Goal: Task Accomplishment & Management: Manage account settings

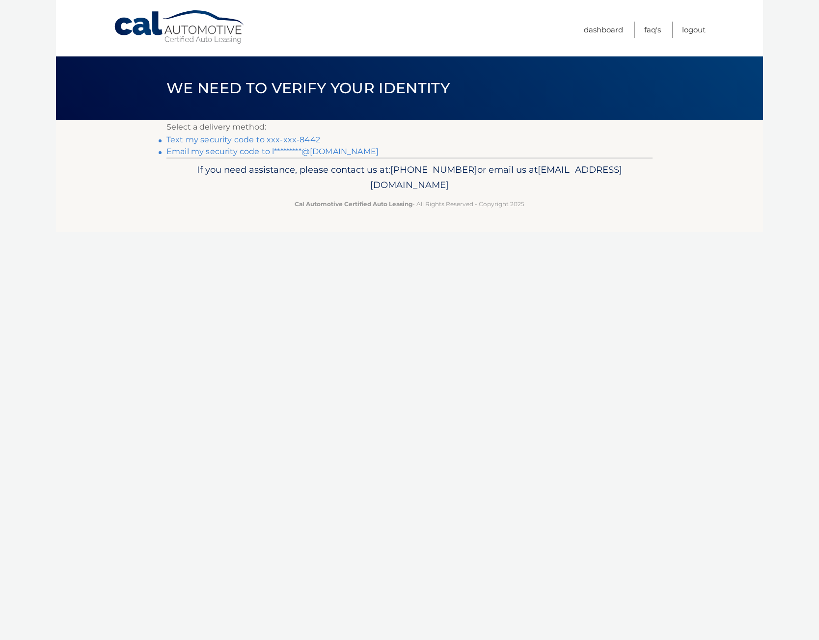
click at [209, 139] on link "Text my security code to xxx-xxx-8442" at bounding box center [243, 139] width 154 height 9
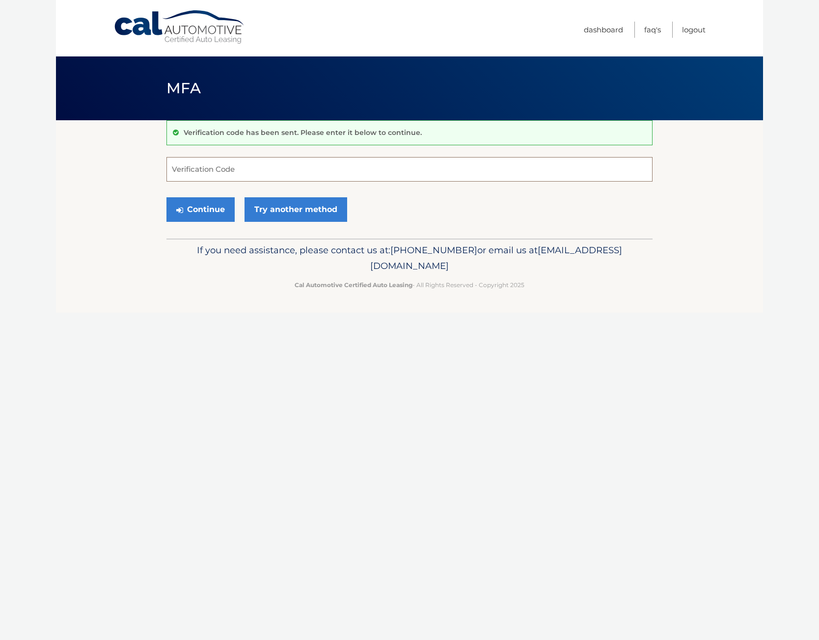
click at [191, 178] on input "Verification Code" at bounding box center [409, 169] width 486 height 25
type input "323441"
click at [174, 220] on button "Continue" at bounding box center [200, 209] width 68 height 25
click at [190, 212] on button "Continue" at bounding box center [200, 209] width 68 height 25
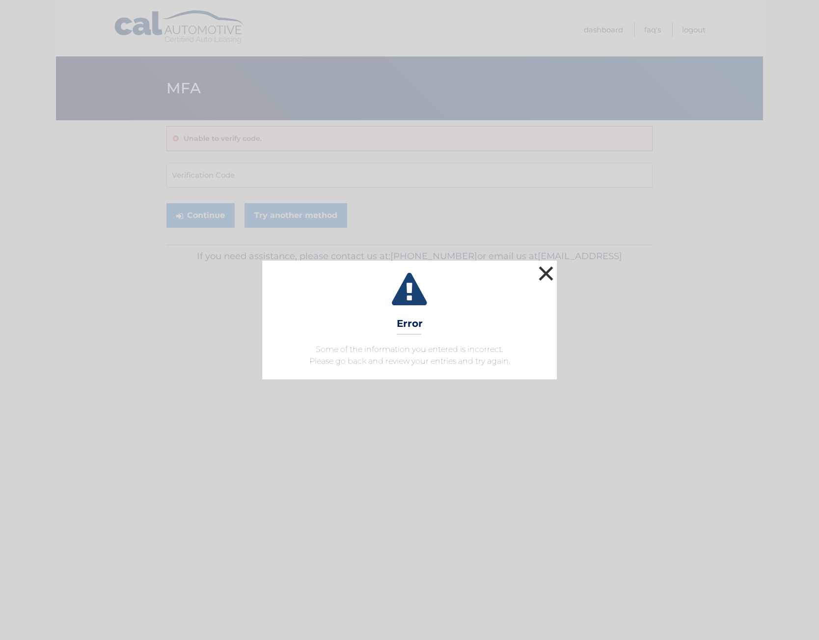
click at [539, 270] on button "×" at bounding box center [546, 274] width 20 height 20
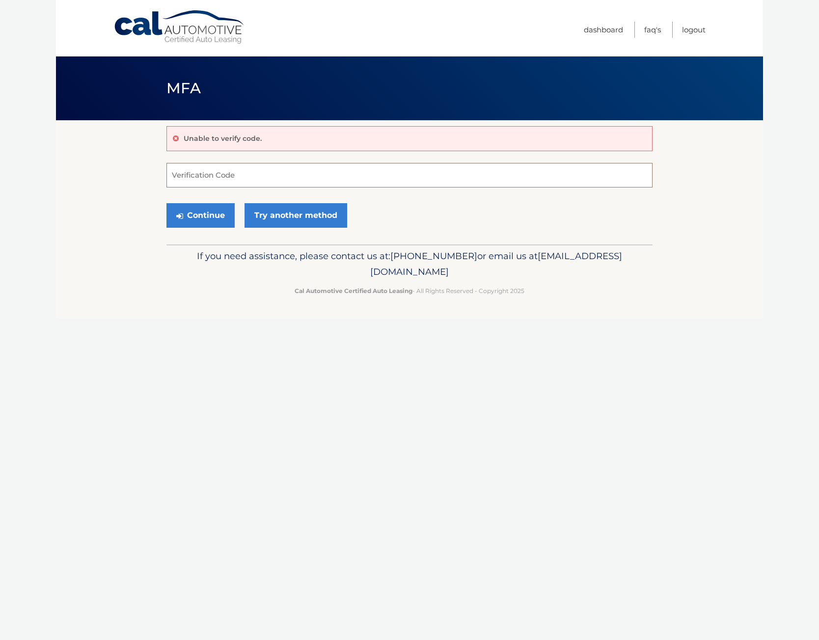
click at [205, 172] on input "Verification Code" at bounding box center [409, 175] width 486 height 25
type input "323441"
click at [193, 206] on button "Continue" at bounding box center [200, 215] width 68 height 25
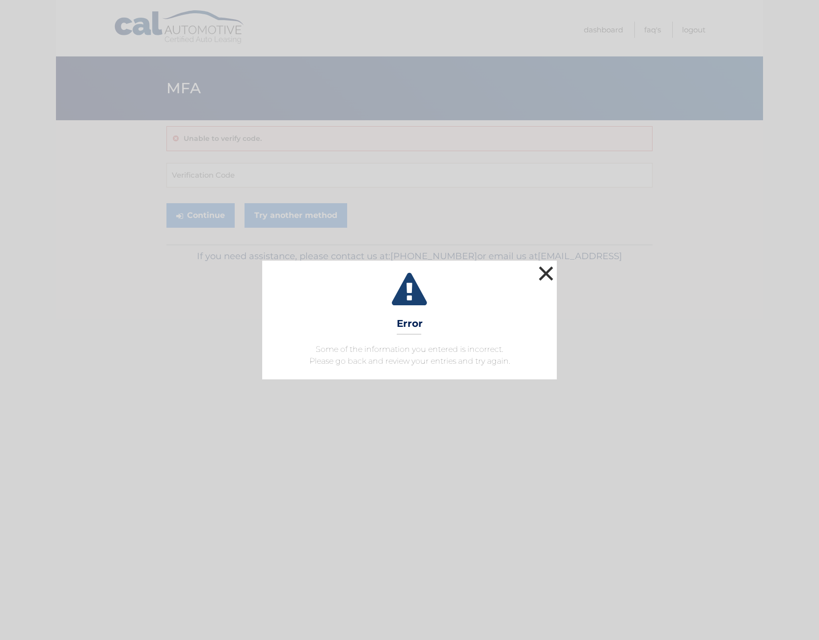
click at [542, 277] on button "×" at bounding box center [546, 274] width 20 height 20
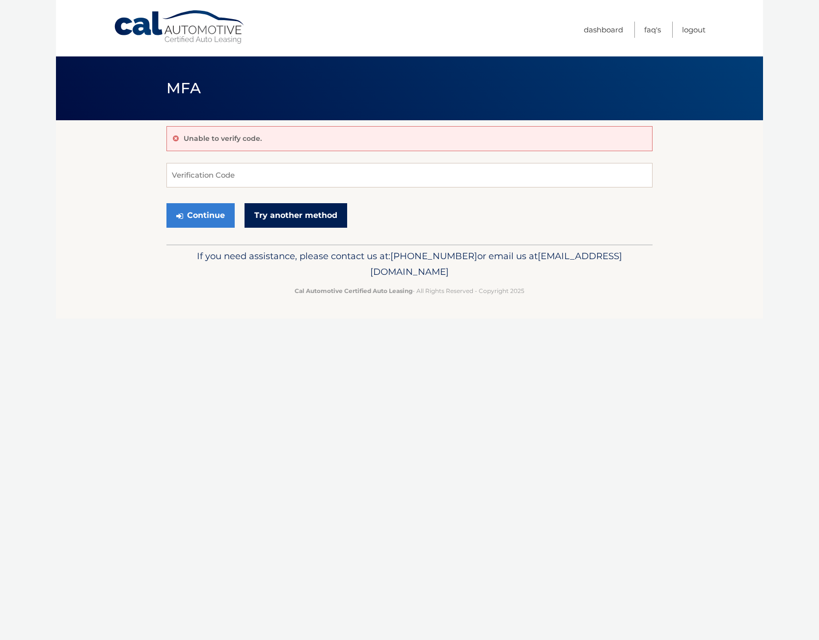
click at [279, 216] on link "Try another method" at bounding box center [295, 215] width 103 height 25
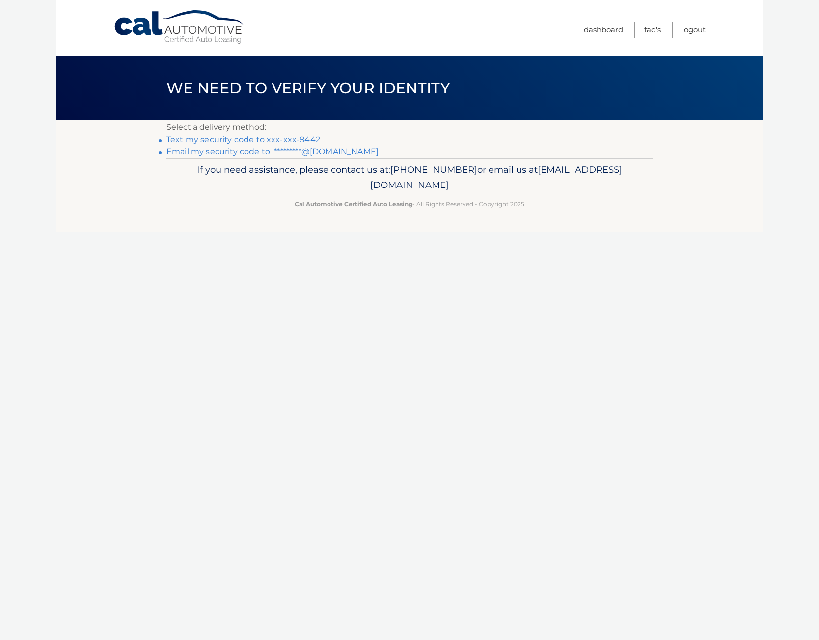
click at [150, 22] on link "Cal Automotive" at bounding box center [179, 27] width 132 height 35
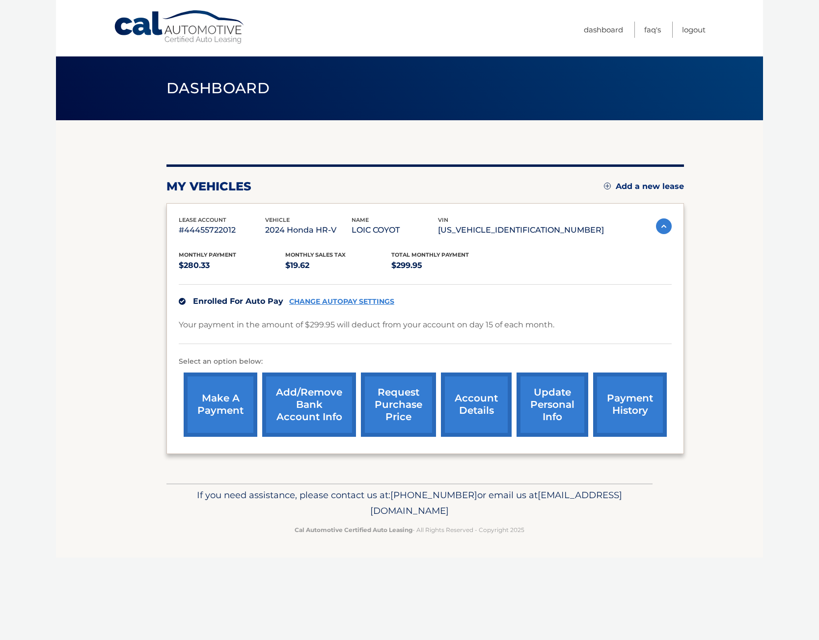
click at [548, 404] on link "update personal info" at bounding box center [552, 404] width 72 height 64
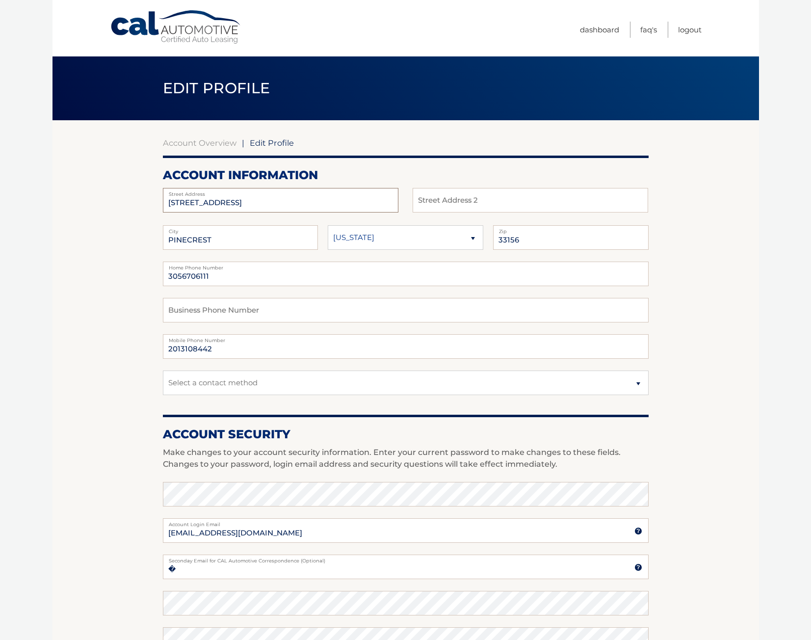
click at [254, 198] on input "7220 SW 107TH TER" at bounding box center [281, 200] width 236 height 25
drag, startPoint x: 254, startPoint y: 198, endPoint x: 120, endPoint y: 197, distance: 133.5
click at [125, 198] on section "Account Overview | Edit Profile account information 7220 SW 107TH TER Street Ad…" at bounding box center [406, 477] width 707 height 714
type input "238 N Aberdeen Ave"
select select "PA"
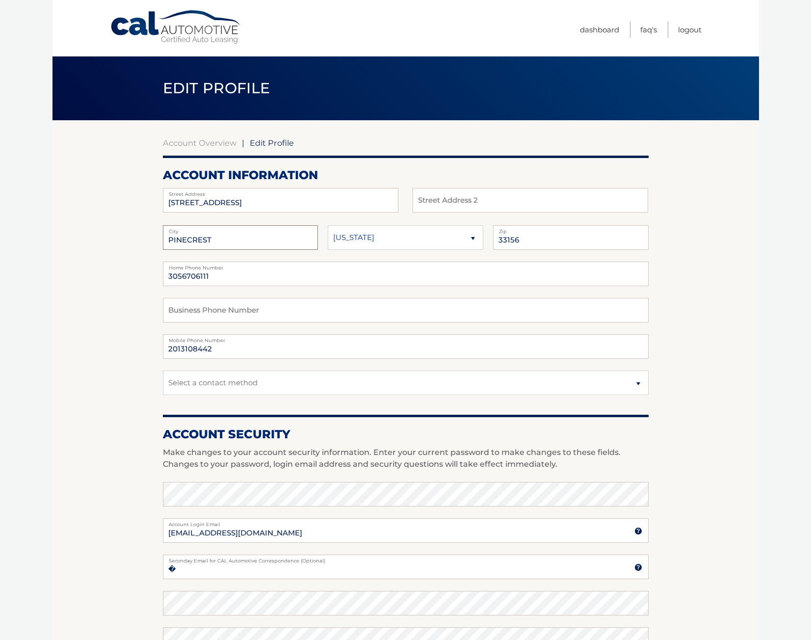
click at [178, 239] on input "PINECREST" at bounding box center [241, 237] width 156 height 25
type input "Wayne"
type input "19087"
click at [180, 280] on input "3056706111" at bounding box center [406, 274] width 486 height 25
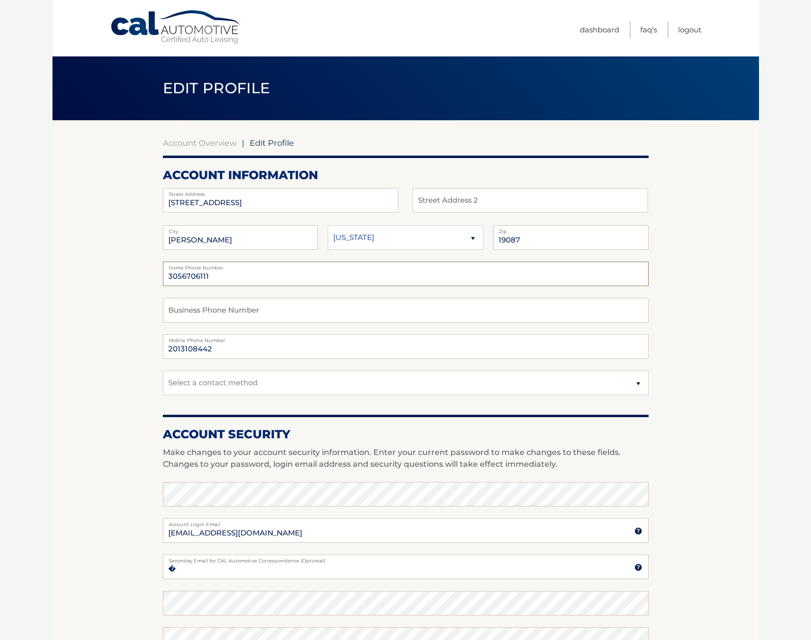
click at [180, 280] on input "3056706111" at bounding box center [406, 274] width 486 height 25
type input "2013108442"
click at [364, 238] on select "Alaska Alabama Arkansas Arizona California" at bounding box center [406, 237] width 156 height 25
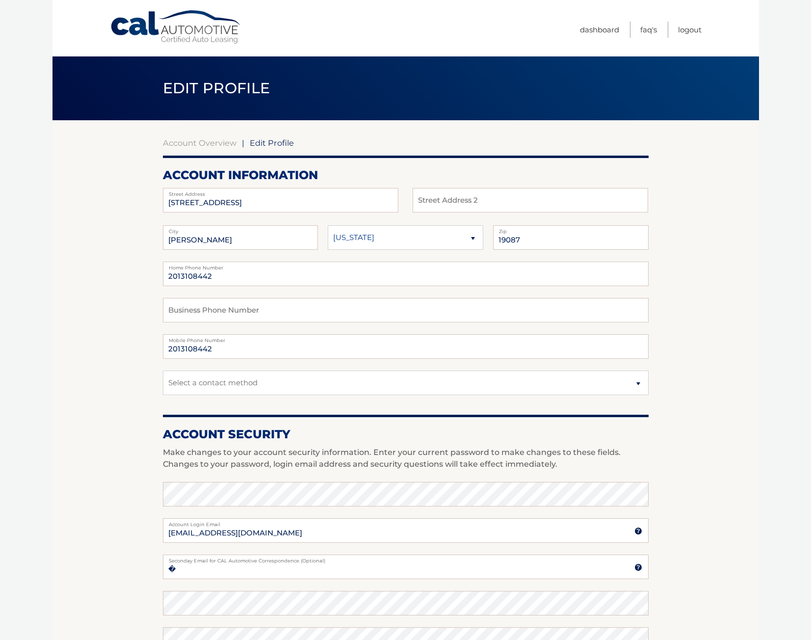
click at [328, 225] on select "Alaska Alabama Arkansas Arizona California" at bounding box center [406, 237] width 156 height 25
drag, startPoint x: 335, startPoint y: 324, endPoint x: 348, endPoint y: 316, distance: 15.7
click at [342, 319] on fieldset "2013108442 Home Phone Number Business Phone Number 2013108442 Mobile Phone Numb…" at bounding box center [406, 334] width 486 height 145
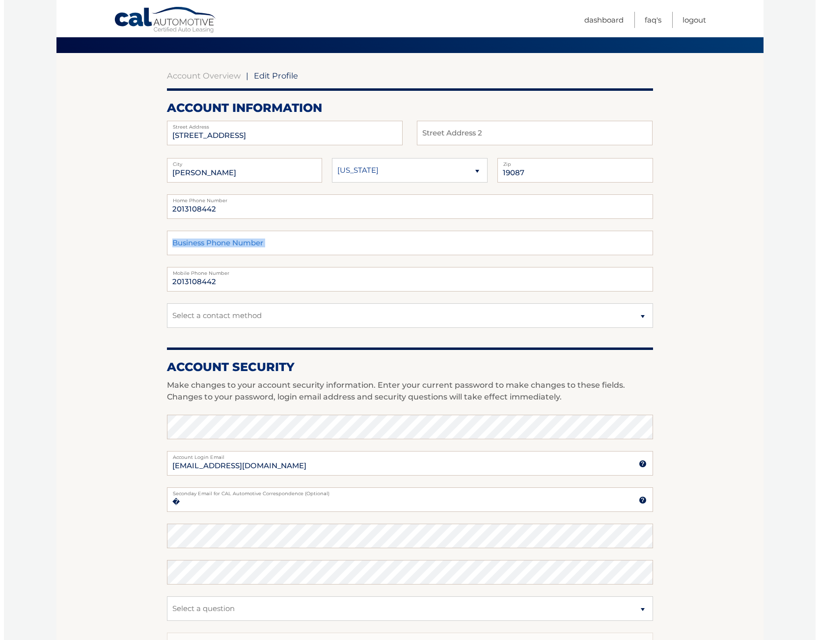
scroll to position [245, 0]
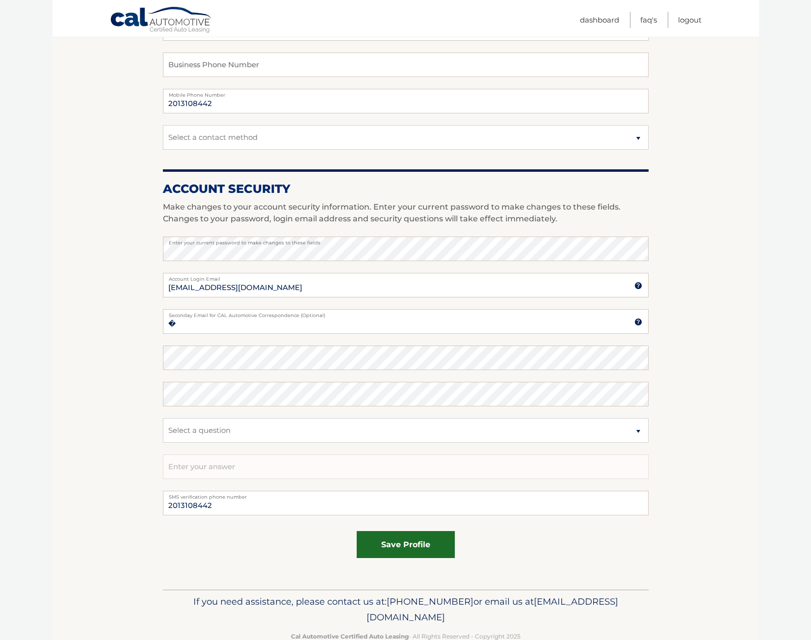
click at [403, 540] on button "save profile" at bounding box center [406, 544] width 98 height 27
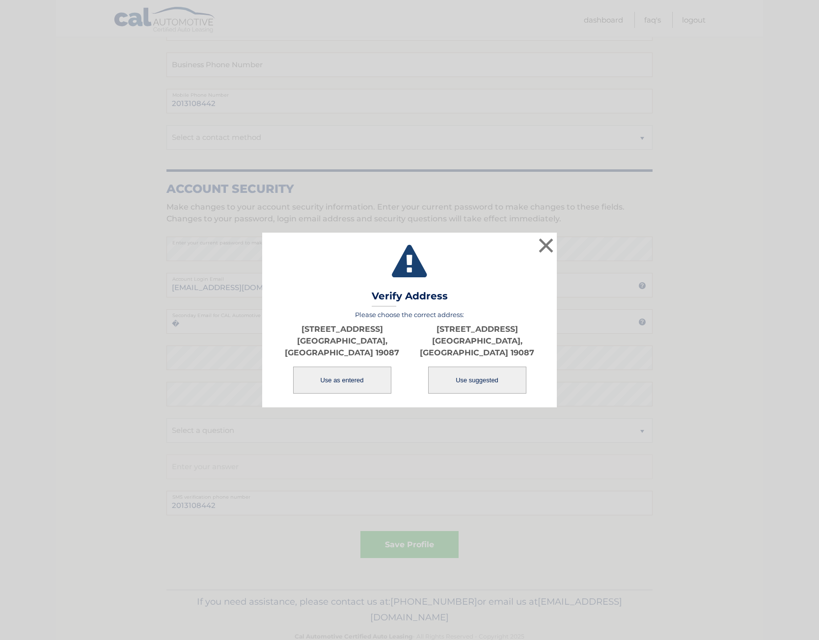
click at [465, 372] on button "Use suggested" at bounding box center [477, 380] width 98 height 27
type input "[STREET_ADDRESS]"
type input "[PERSON_NAME]"
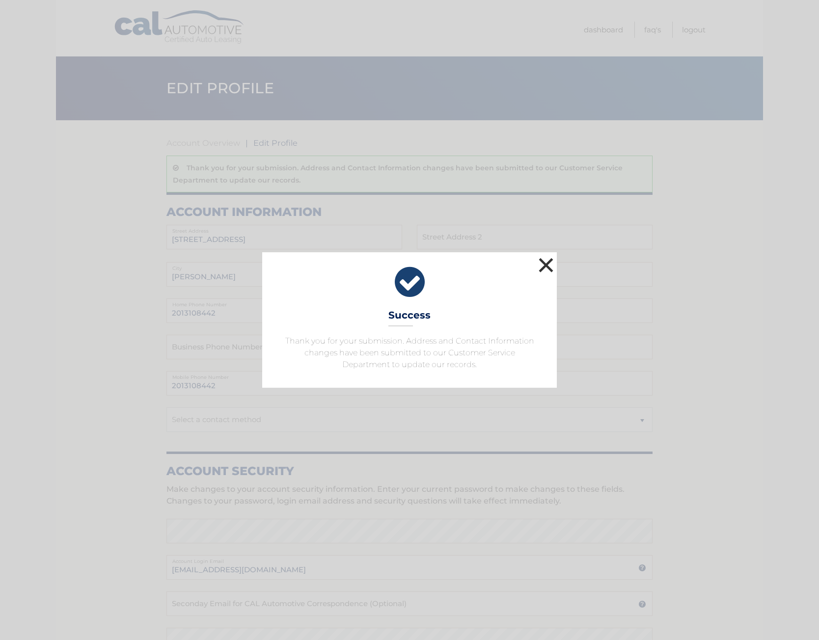
click at [547, 259] on button "×" at bounding box center [546, 265] width 20 height 20
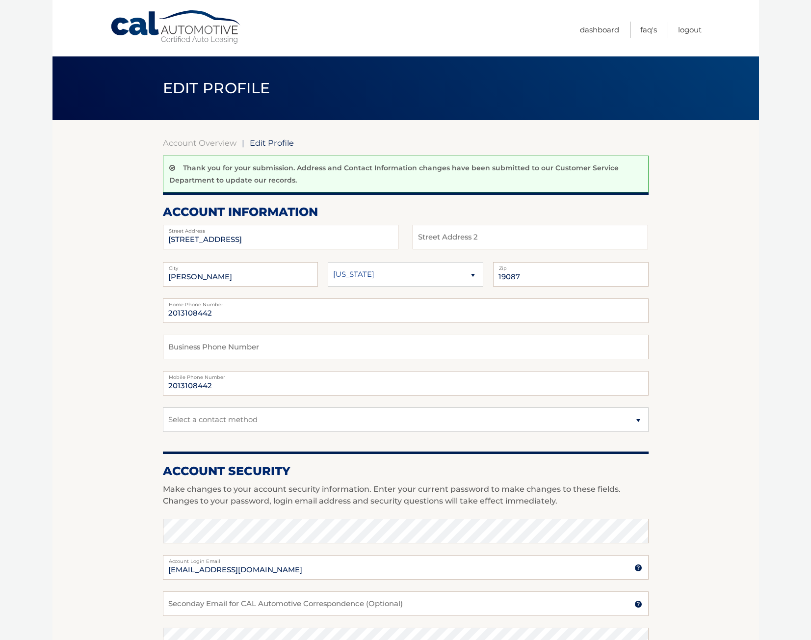
click at [181, 27] on link "Cal Automotive" at bounding box center [176, 27] width 132 height 35
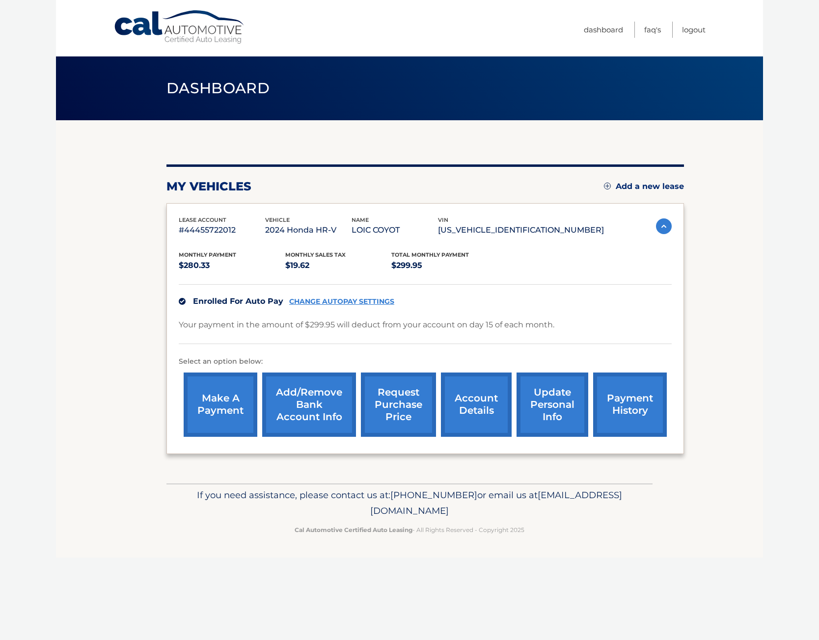
click at [193, 233] on p "#44455722012" at bounding box center [222, 230] width 86 height 14
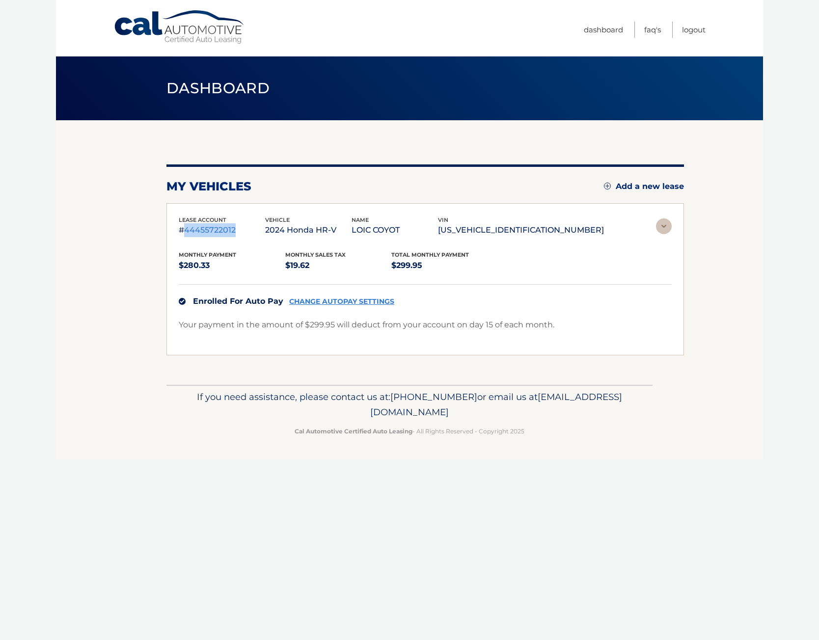
click at [193, 233] on p "#44455722012" at bounding box center [222, 230] width 86 height 14
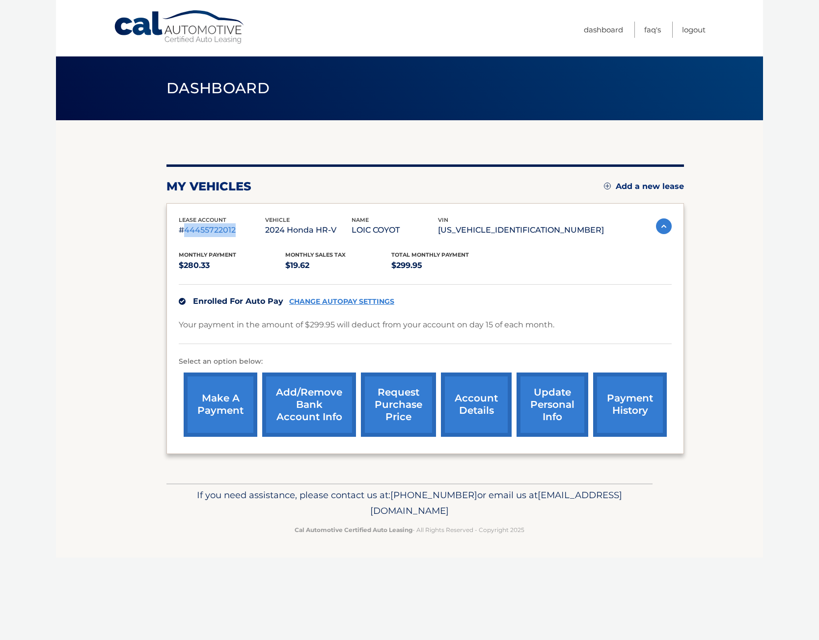
copy p "44455722012"
click at [478, 405] on link "account details" at bounding box center [476, 404] width 71 height 64
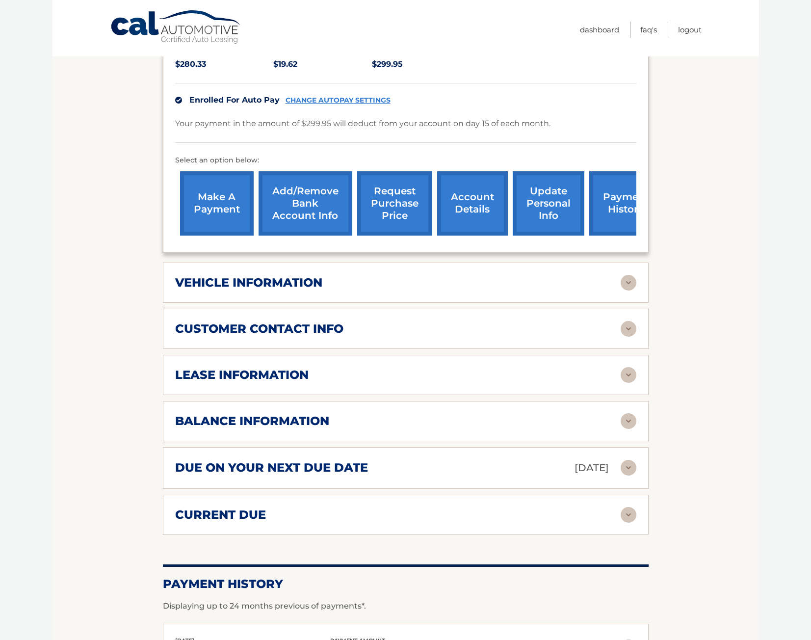
scroll to position [245, 0]
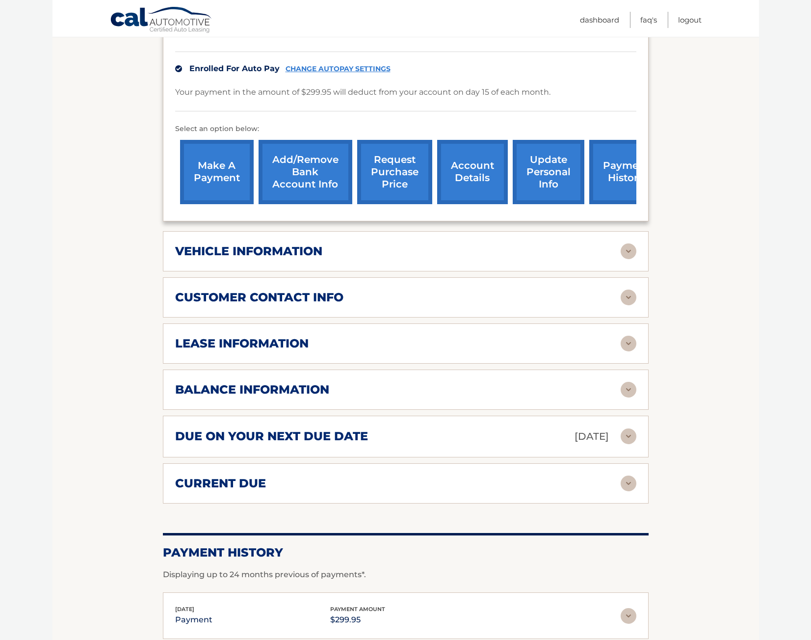
click at [272, 253] on h2 "vehicle information" at bounding box center [248, 251] width 147 height 15
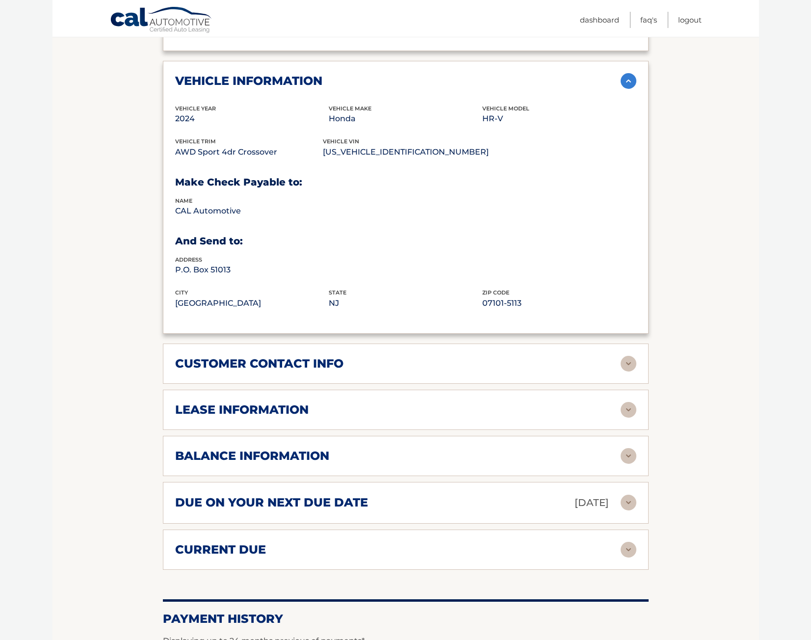
scroll to position [442, 0]
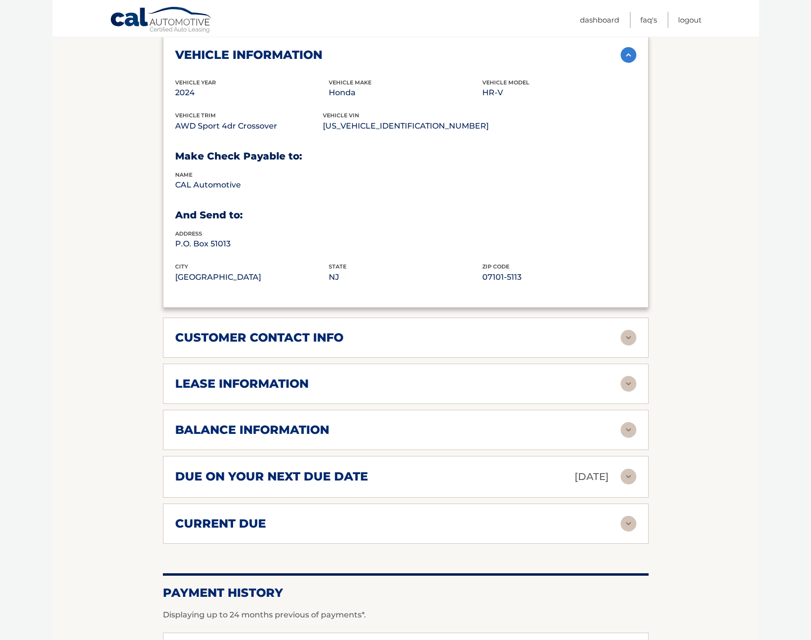
click at [291, 380] on h2 "lease information" at bounding box center [241, 383] width 133 height 15
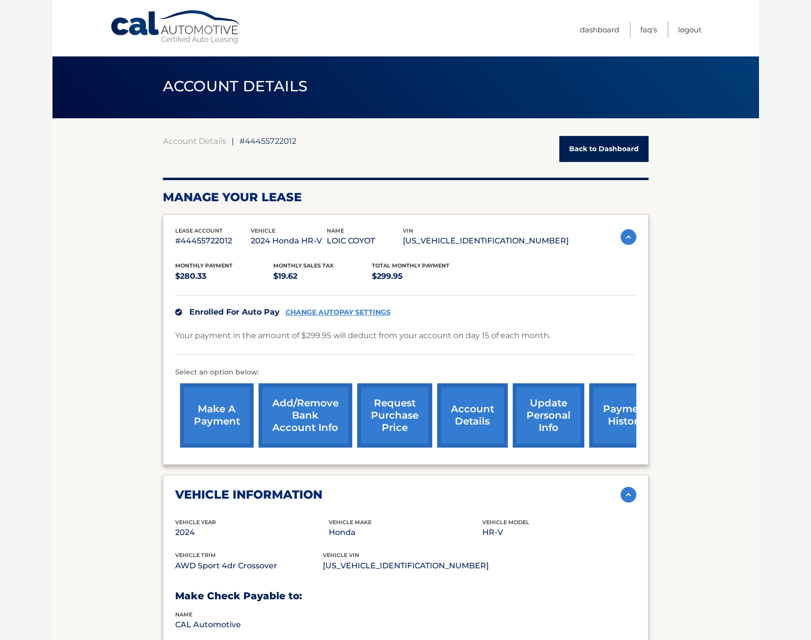
scroll to position [0, 0]
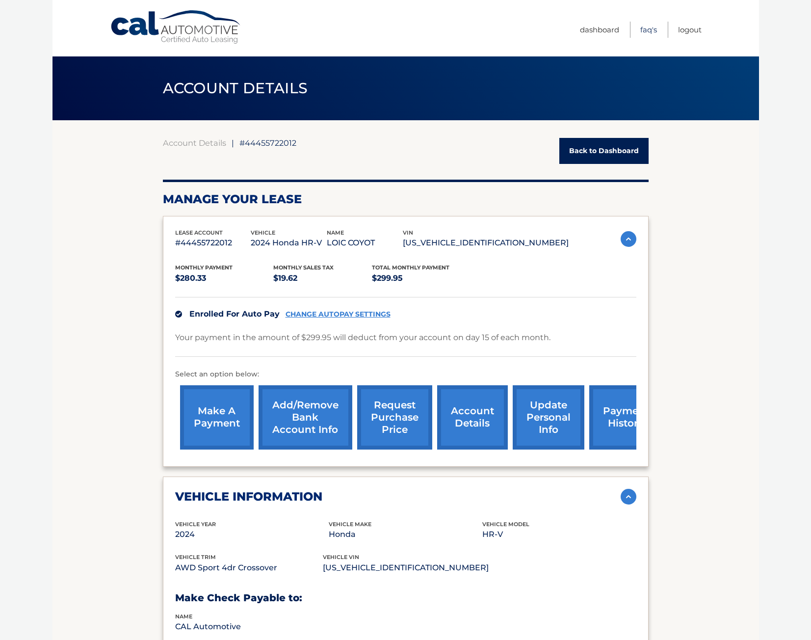
click at [640, 29] on link "FAQ's" at bounding box center [648, 30] width 17 height 16
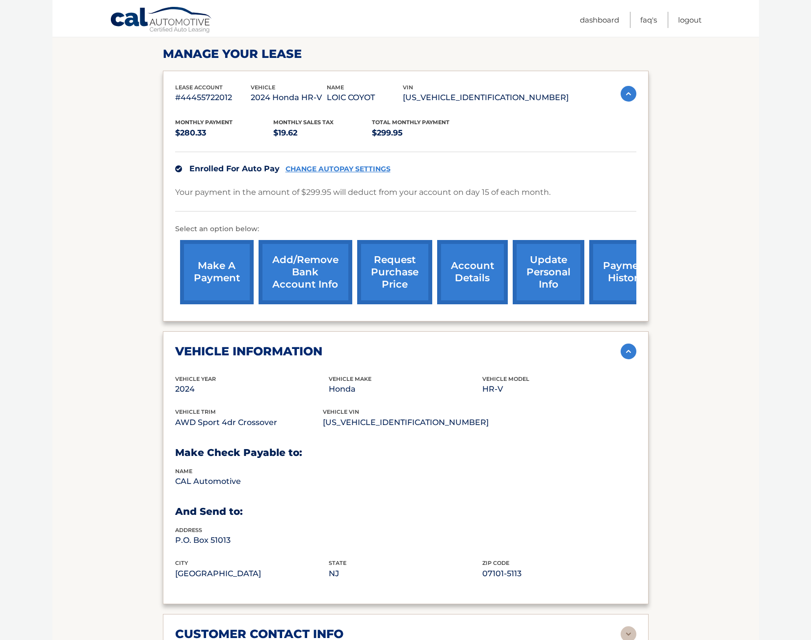
scroll to position [344, 0]
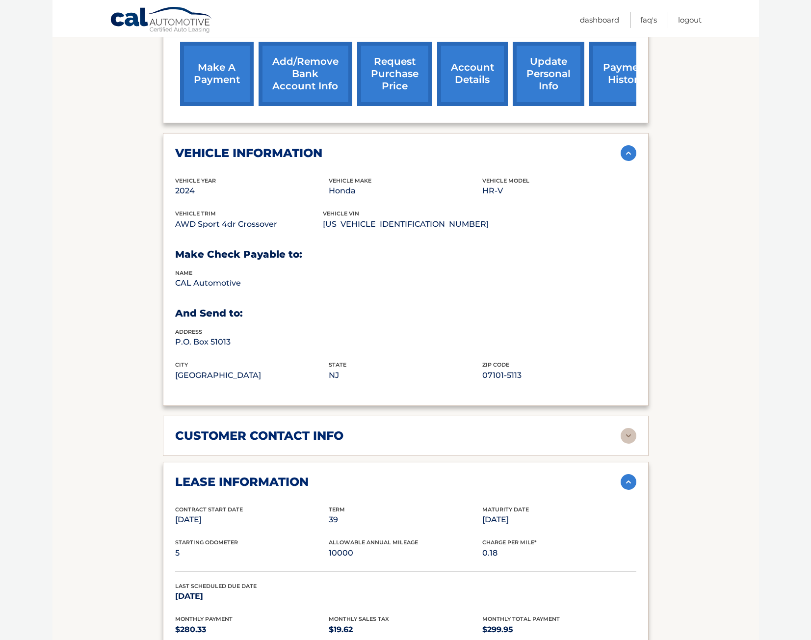
drag, startPoint x: 735, startPoint y: 154, endPoint x: 732, endPoint y: 162, distance: 9.2
click at [735, 154] on section "Account Details | #44455722012 Back to Dashboard Manage Your Lease lease accoun…" at bounding box center [406, 407] width 707 height 1260
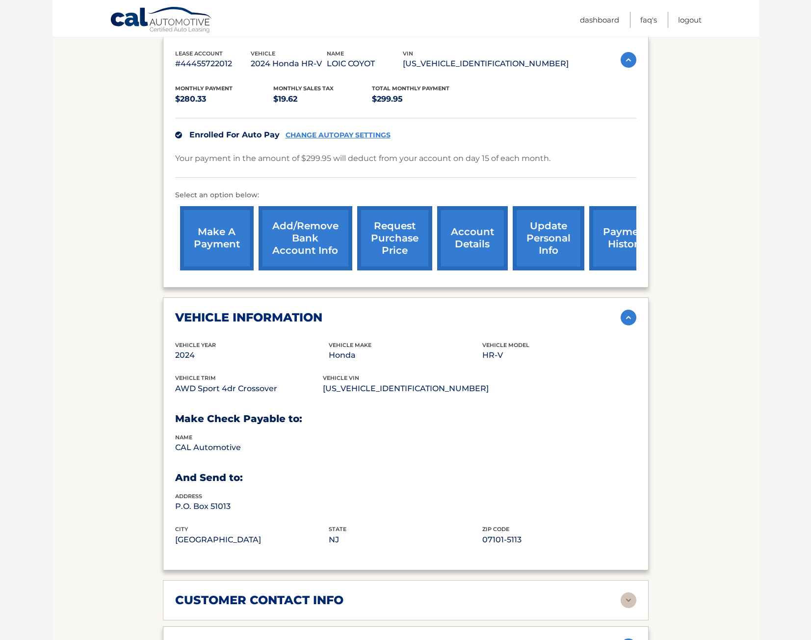
scroll to position [0, 0]
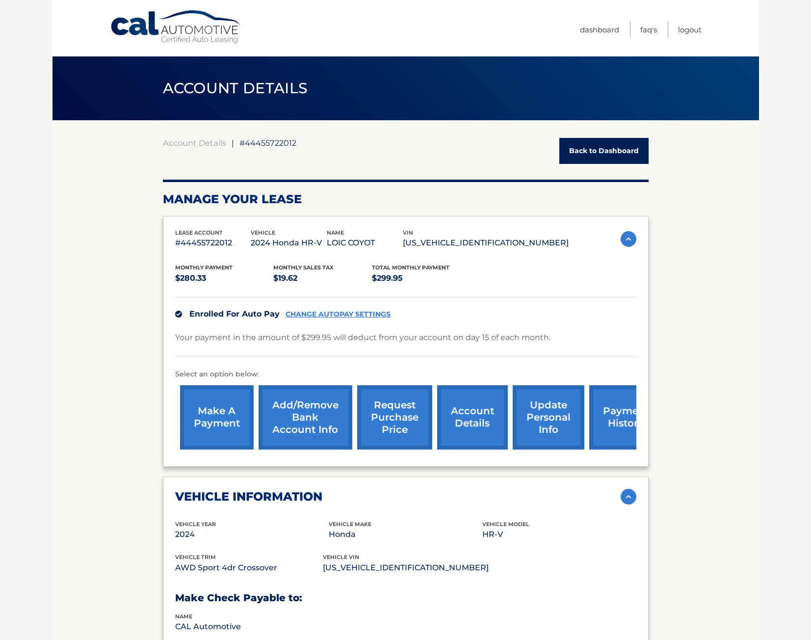
click at [394, 36] on nav "Menu Dashboard FAQ's Logout" at bounding box center [475, 28] width 451 height 56
